Goal: Transaction & Acquisition: Obtain resource

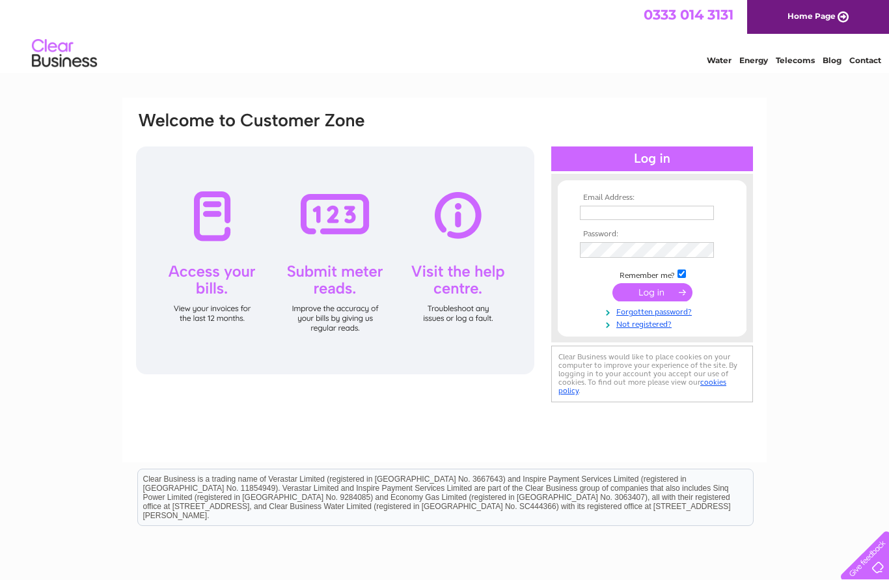
click at [626, 213] on input "text" at bounding box center [647, 213] width 134 height 14
click at [655, 301] on input "submit" at bounding box center [652, 293] width 80 height 18
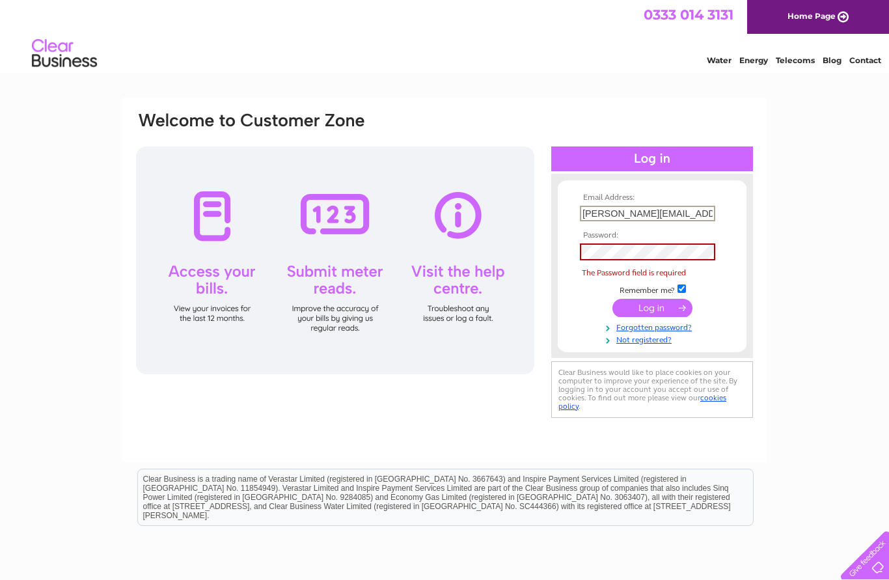
type input "hazel@countrykitchendeli.co.uk"
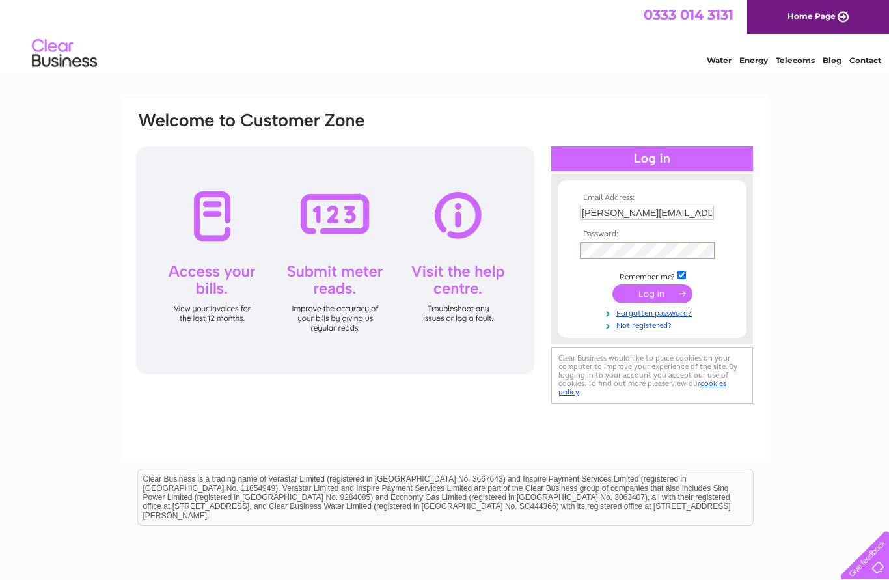
click at [665, 298] on input "submit" at bounding box center [652, 293] width 80 height 18
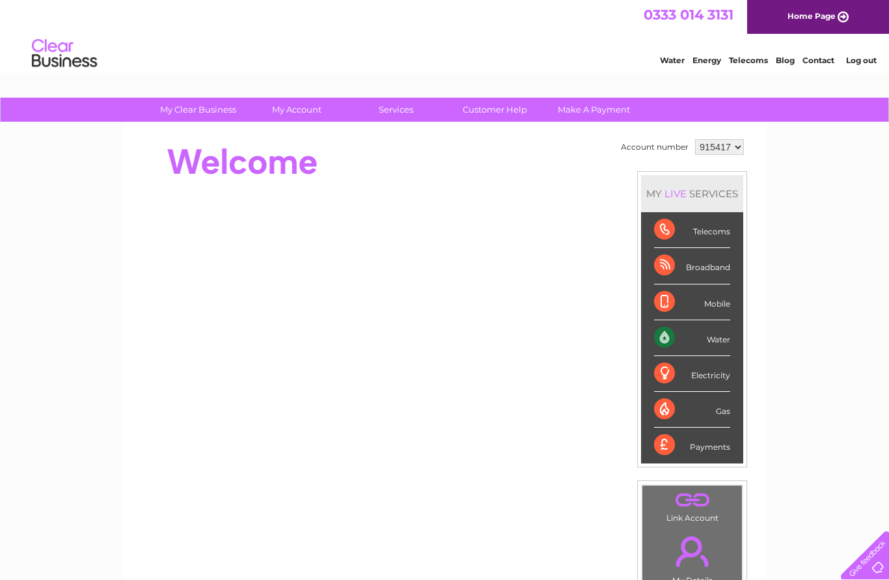
click at [704, 343] on div "Water" at bounding box center [692, 338] width 76 height 36
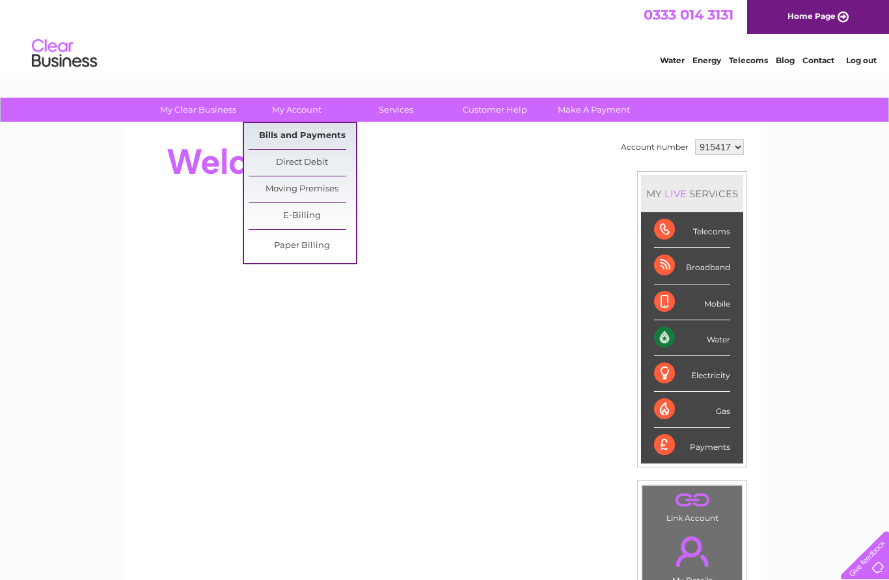
click at [275, 135] on link "Bills and Payments" at bounding box center [302, 136] width 107 height 26
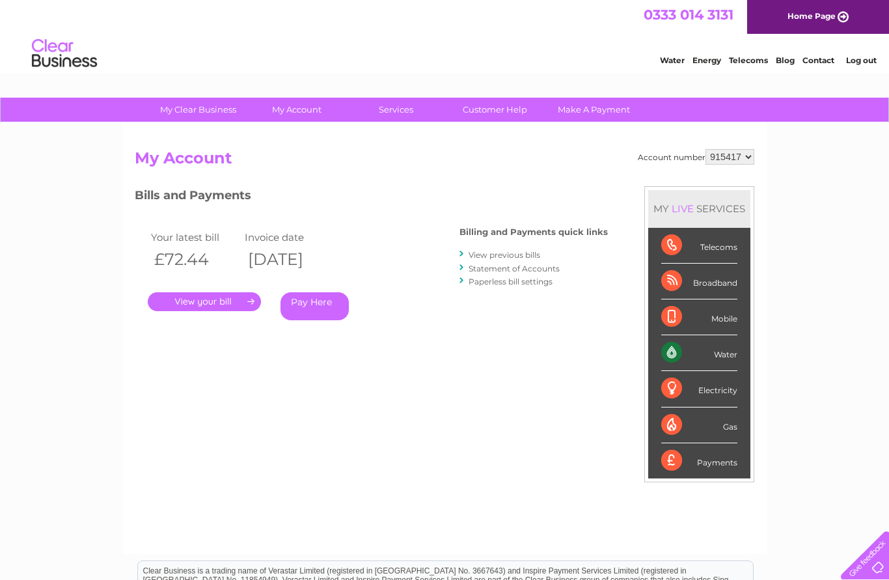
click at [199, 295] on link "." at bounding box center [204, 301] width 113 height 19
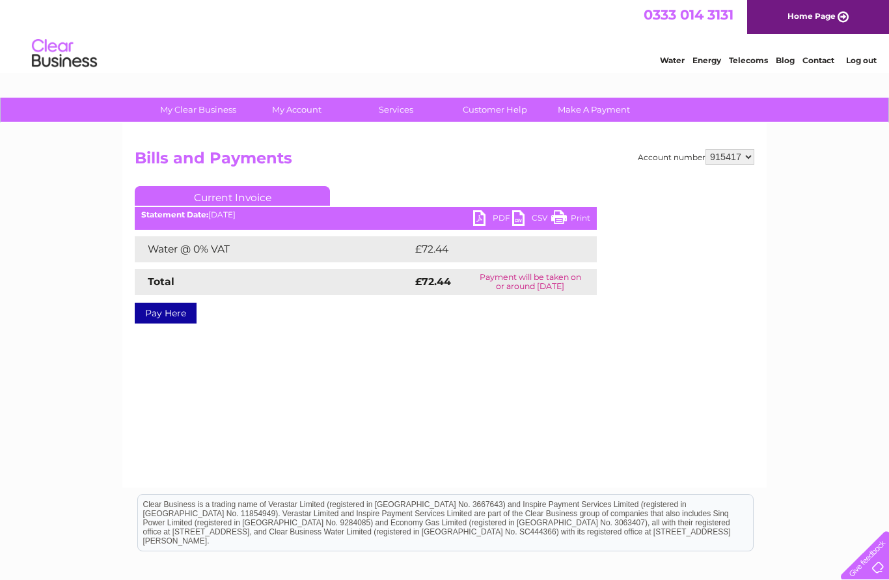
click at [474, 219] on link "PDF" at bounding box center [492, 219] width 39 height 19
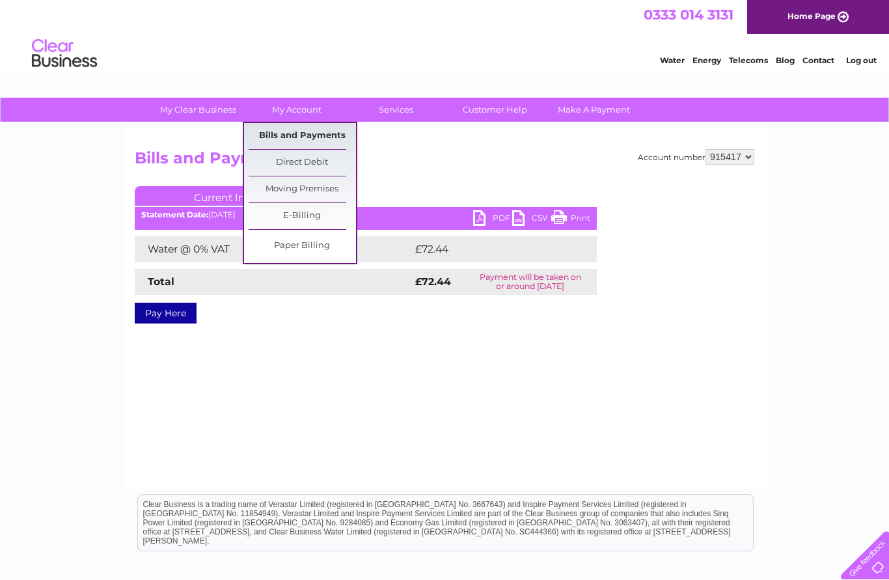
click at [286, 135] on link "Bills and Payments" at bounding box center [302, 136] width 107 height 26
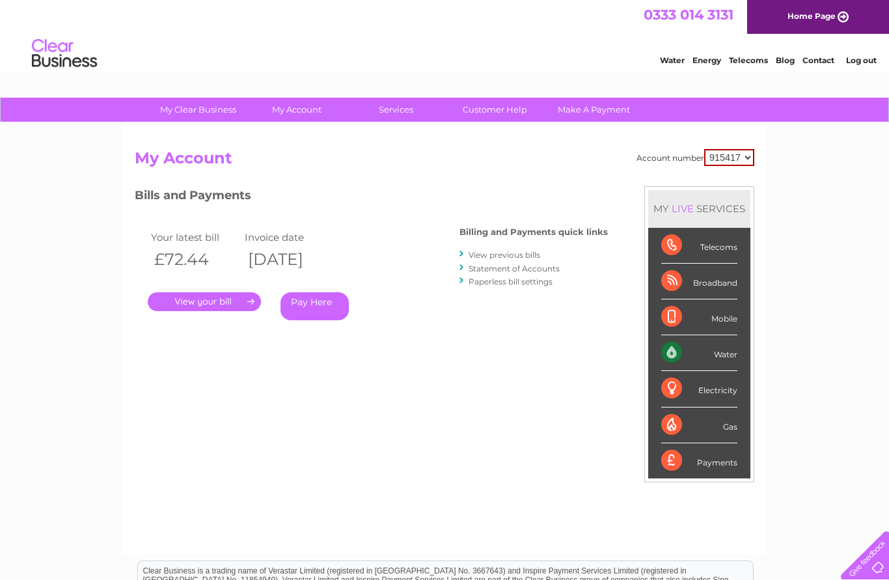
click at [521, 252] on link "View previous bills" at bounding box center [504, 255] width 72 height 10
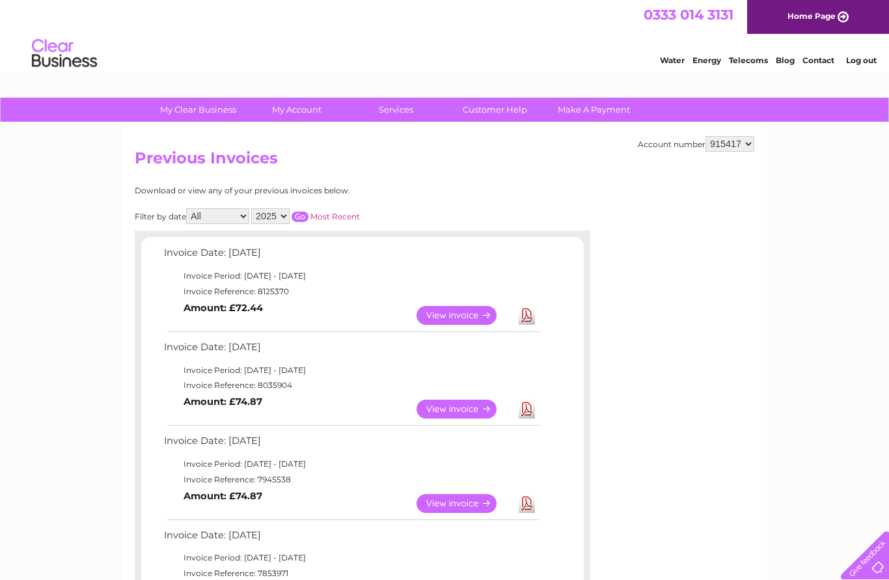
click at [534, 410] on link "Download" at bounding box center [527, 409] width 16 height 19
click at [531, 319] on link "Download" at bounding box center [527, 315] width 16 height 19
click at [523, 411] on link "Download" at bounding box center [527, 409] width 16 height 19
